Goal: Check status: Check status

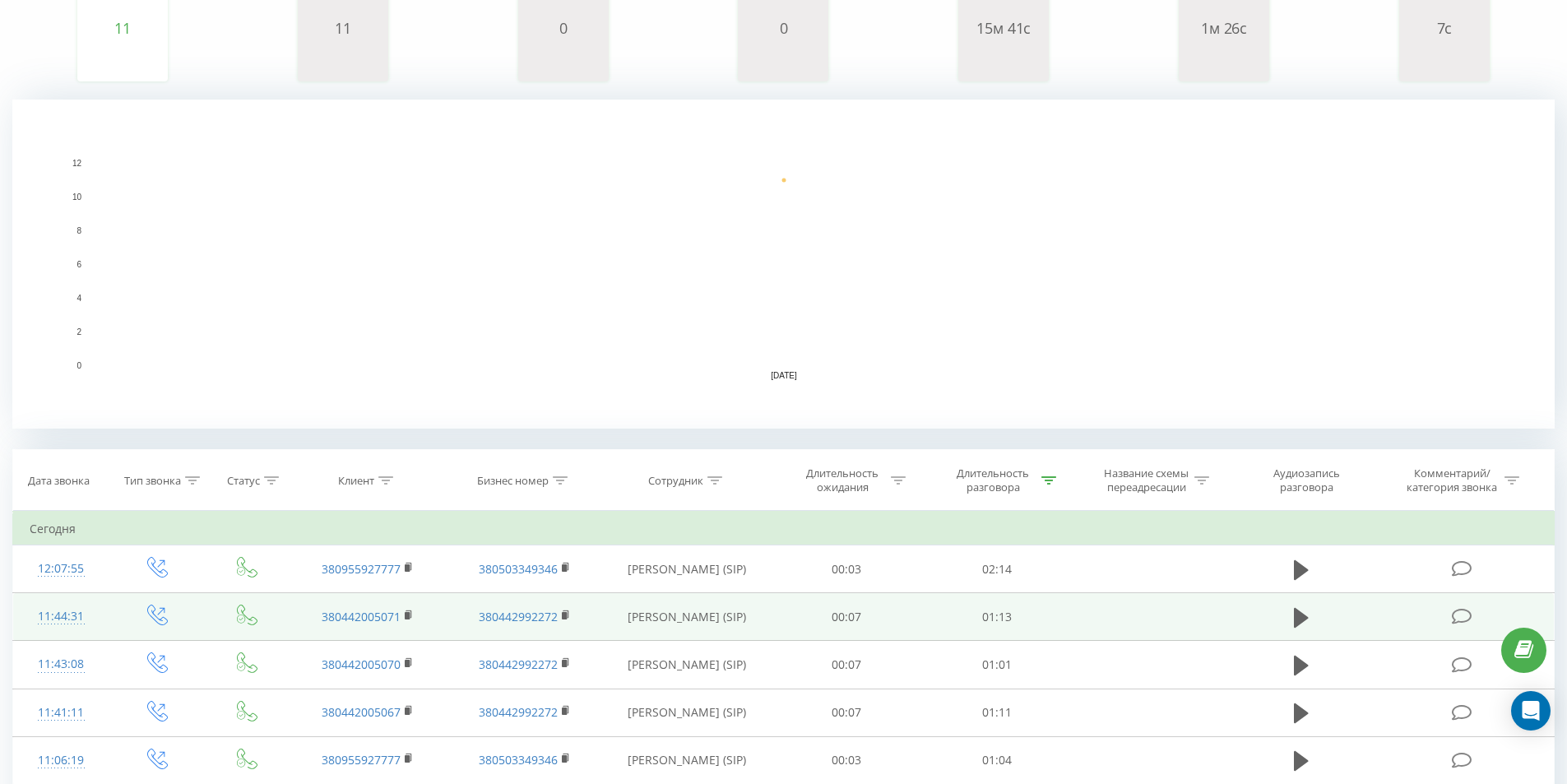
scroll to position [493, 0]
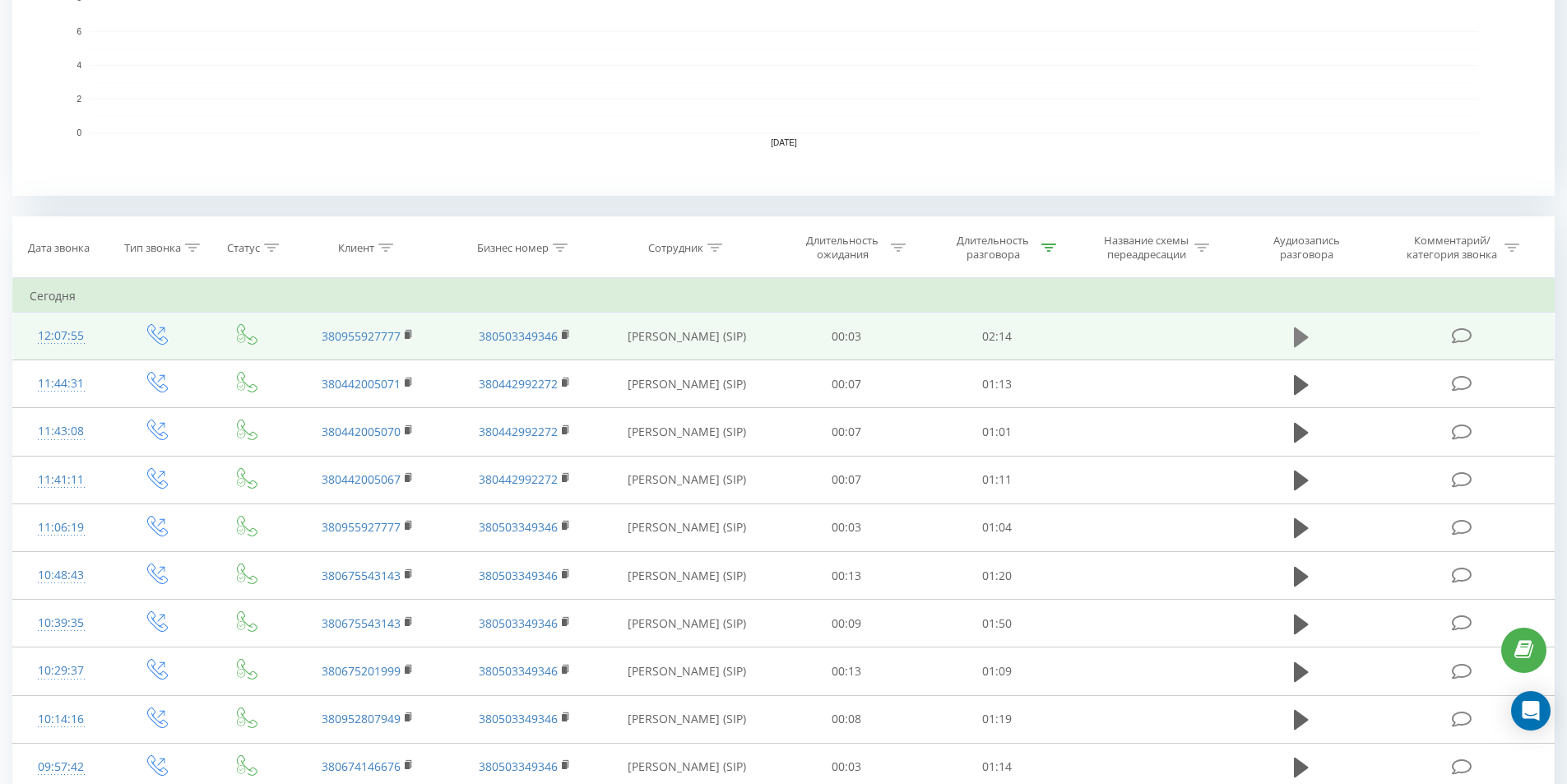
click at [1296, 334] on icon at bounding box center [1301, 336] width 15 height 20
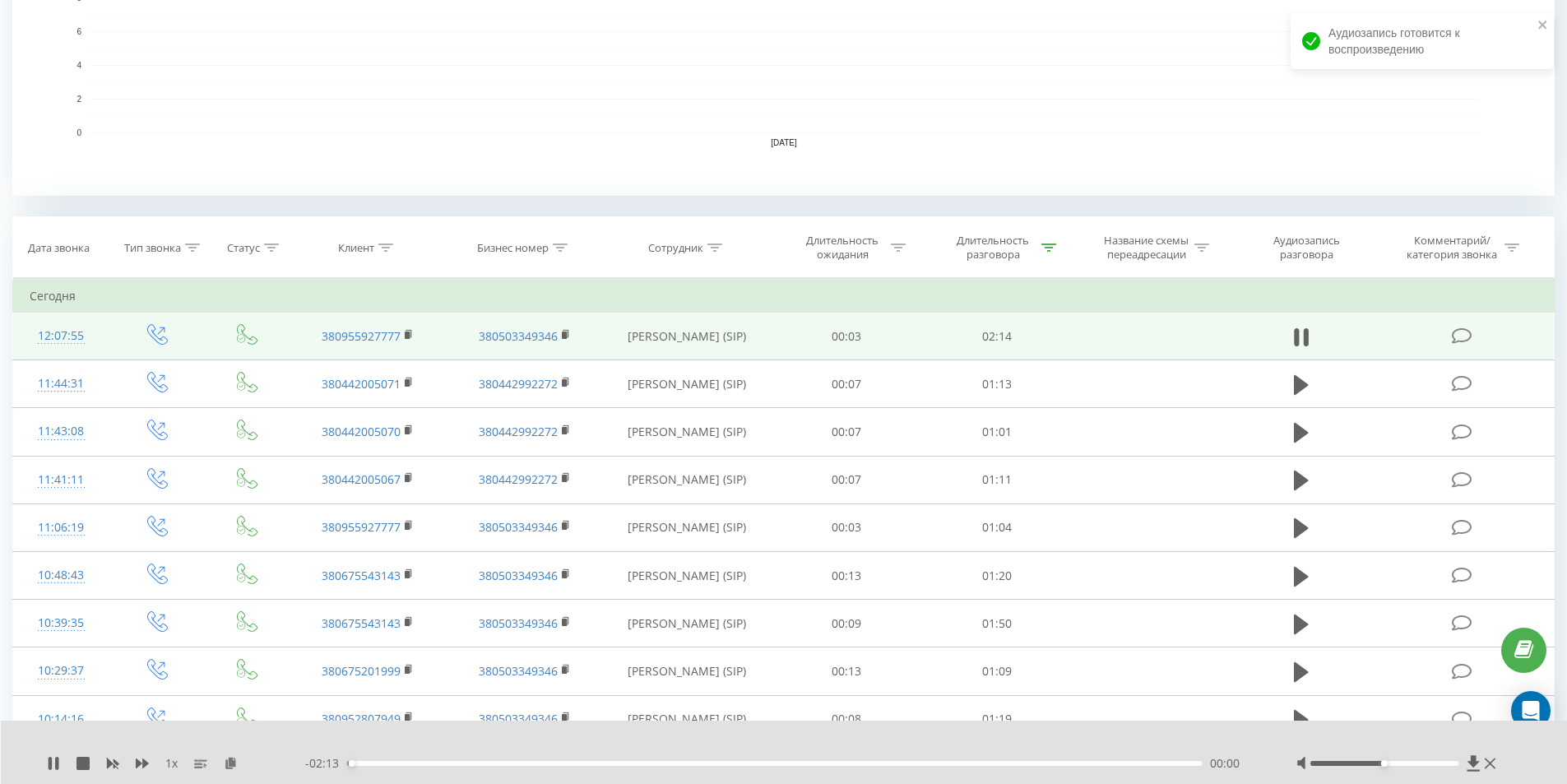
drag, startPoint x: 344, startPoint y: 761, endPoint x: 386, endPoint y: 762, distance: 42.0
click at [388, 762] on div "- 02:13 00:00 00:00" at bounding box center [780, 763] width 950 height 16
drag, startPoint x: 348, startPoint y: 762, endPoint x: 590, endPoint y: 769, distance: 242.1
click at [590, 769] on div "- 01:36 00:38 00:38" at bounding box center [780, 763] width 950 height 16
drag, startPoint x: 593, startPoint y: 763, endPoint x: 650, endPoint y: 763, distance: 57.0
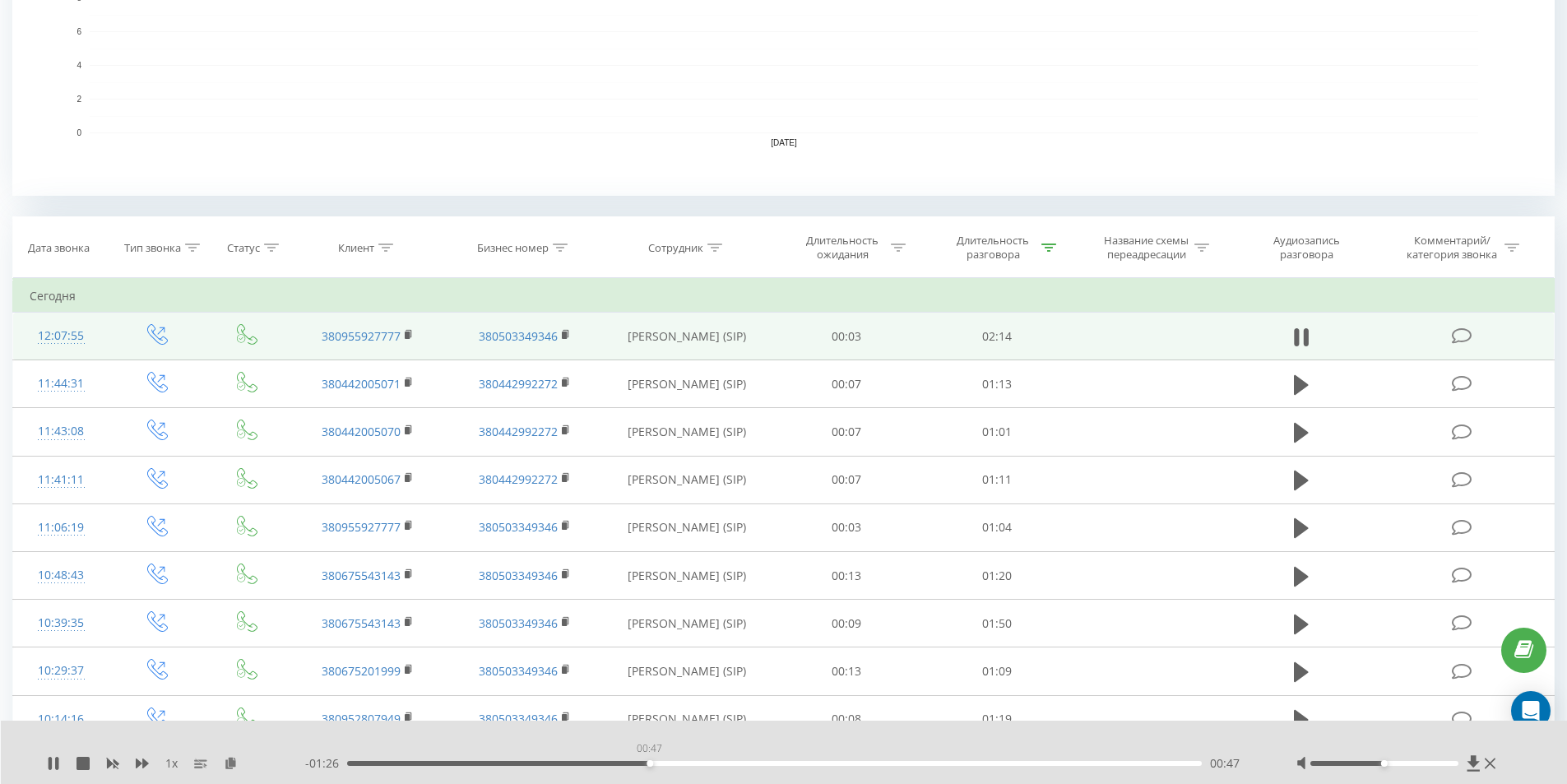
click at [650, 763] on div "00:47" at bounding box center [774, 763] width 855 height 5
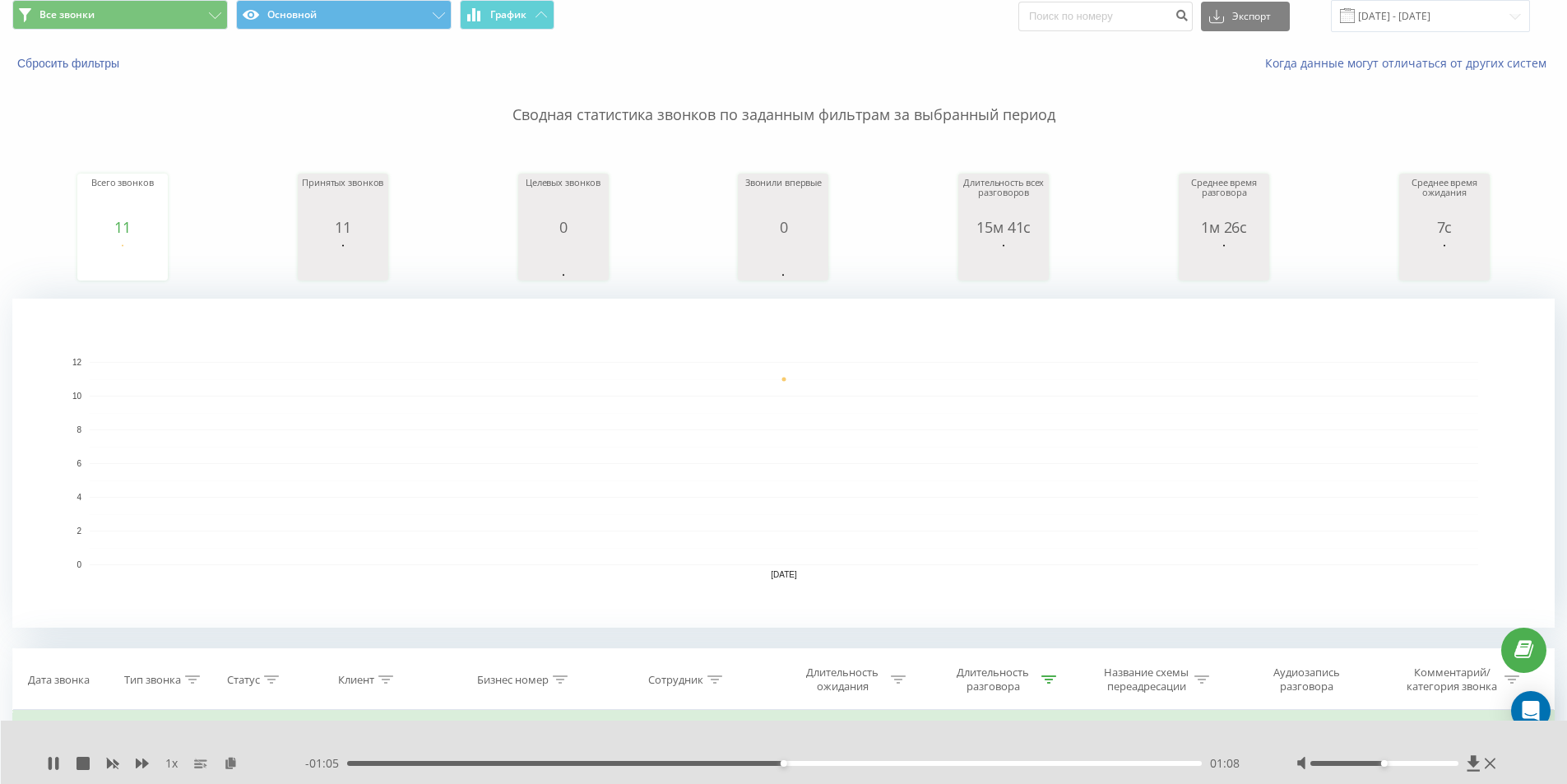
scroll to position [164, 0]
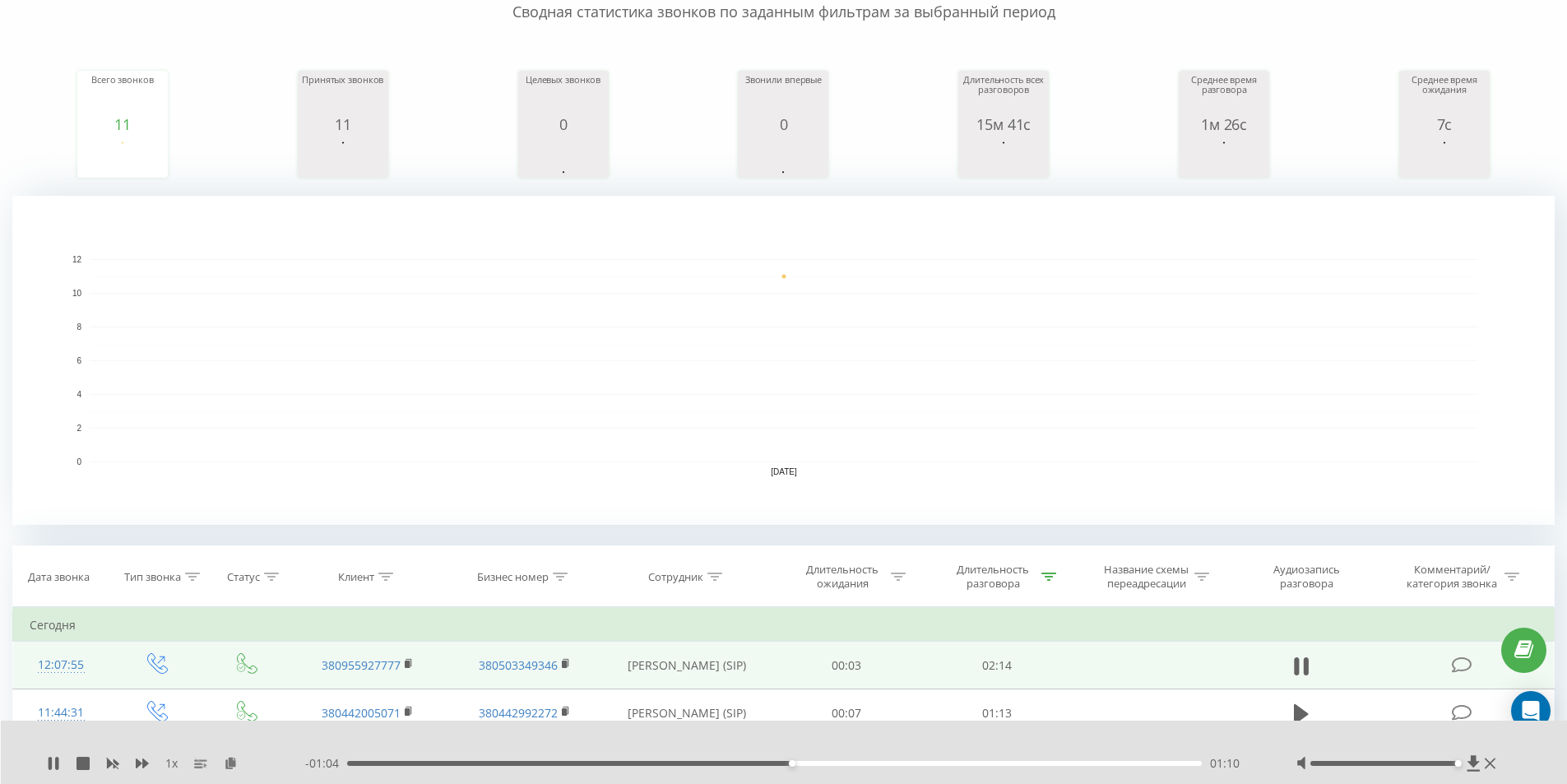
drag, startPoint x: 1385, startPoint y: 762, endPoint x: 1454, endPoint y: 768, distance: 69.3
click at [1454, 768] on div at bounding box center [1398, 763] width 204 height 16
drag, startPoint x: 1458, startPoint y: 762, endPoint x: 1362, endPoint y: 766, distance: 96.1
click at [1362, 766] on div at bounding box center [1398, 763] width 204 height 16
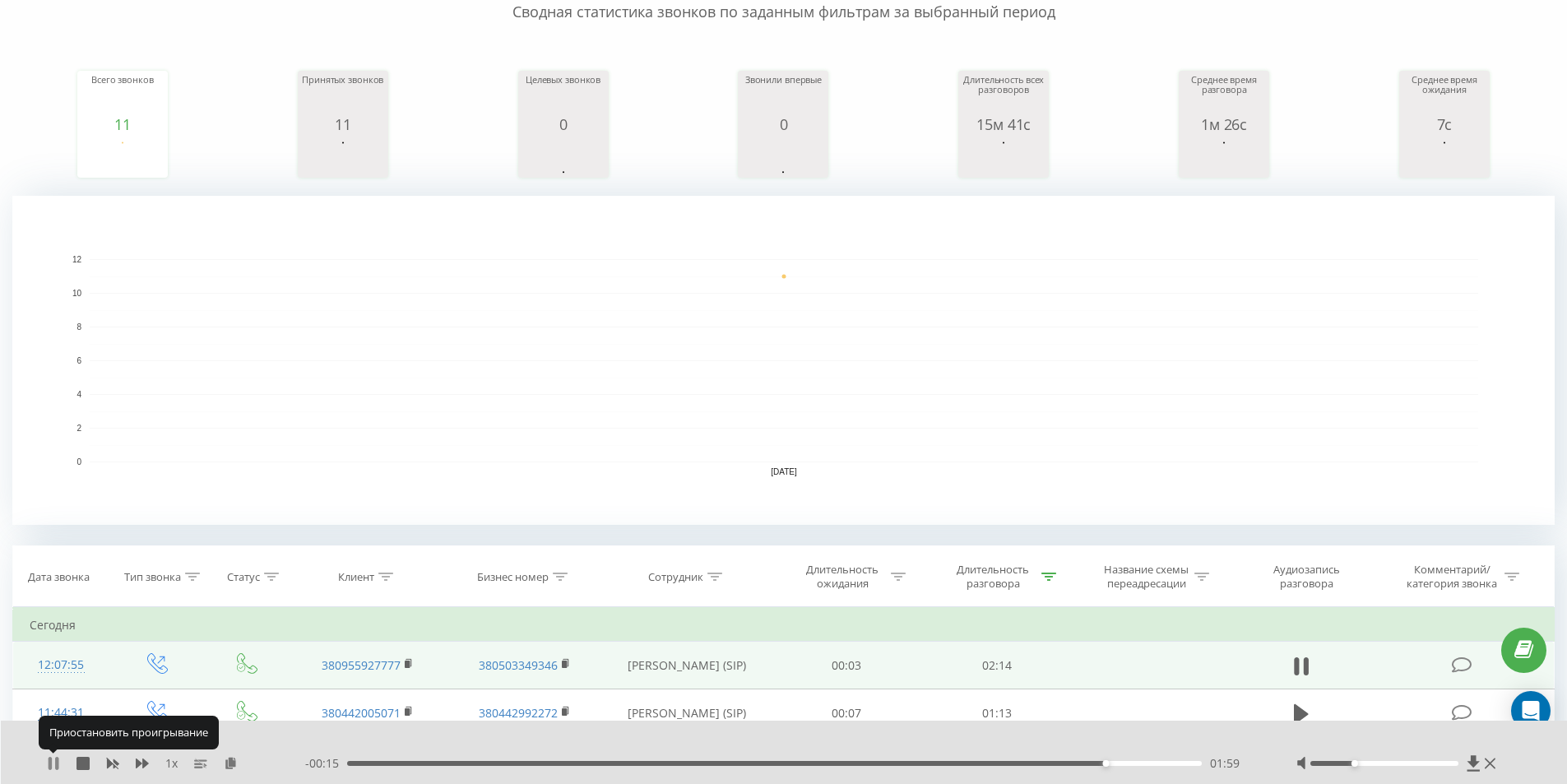
click at [53, 760] on icon at bounding box center [53, 763] width 13 height 13
